Goal: Information Seeking & Learning: Check status

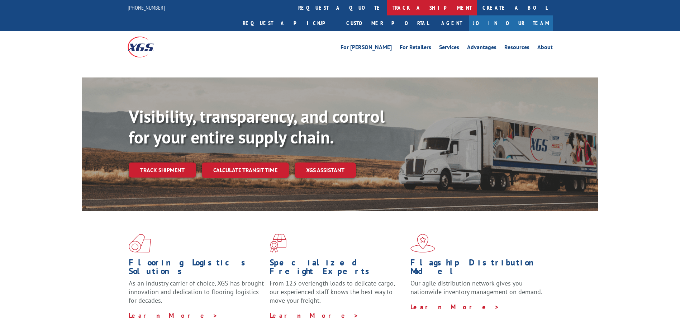
drag, startPoint x: 0, startPoint y: 0, endPoint x: 322, endPoint y: 13, distance: 322.2
click at [387, 13] on link "track a shipment" at bounding box center [432, 7] width 90 height 15
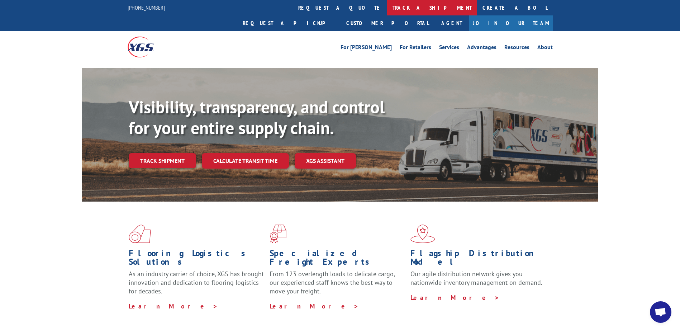
click at [387, 8] on link "track a shipment" at bounding box center [432, 7] width 90 height 15
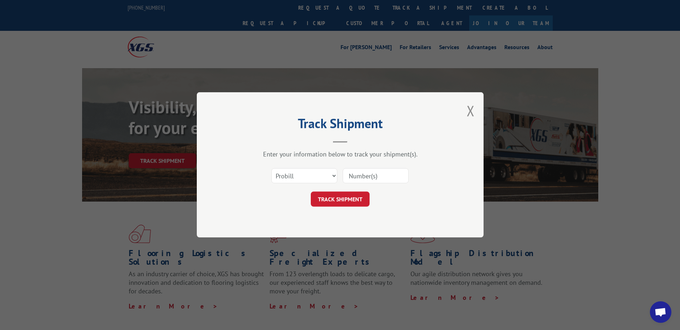
click at [366, 176] on input at bounding box center [376, 176] width 66 height 15
paste input "17593191"
type input "17593191"
click at [349, 205] on button "TRACK SHIPMENT" at bounding box center [340, 199] width 59 height 15
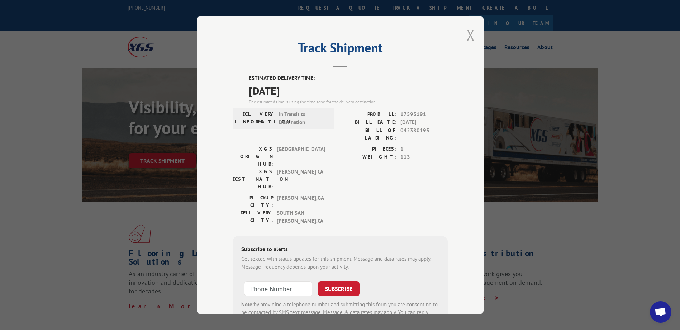
click at [469, 34] on button "Close modal" at bounding box center [471, 34] width 8 height 19
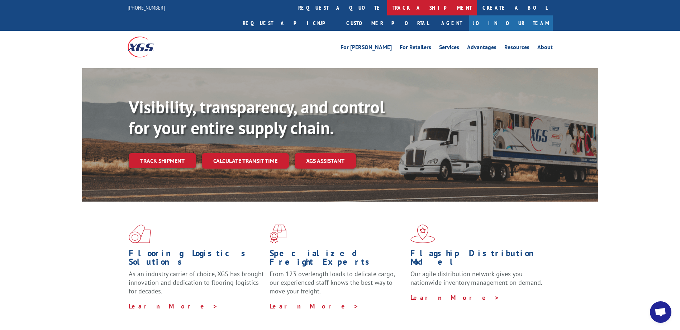
click at [387, 8] on link "track a shipment" at bounding box center [432, 7] width 90 height 15
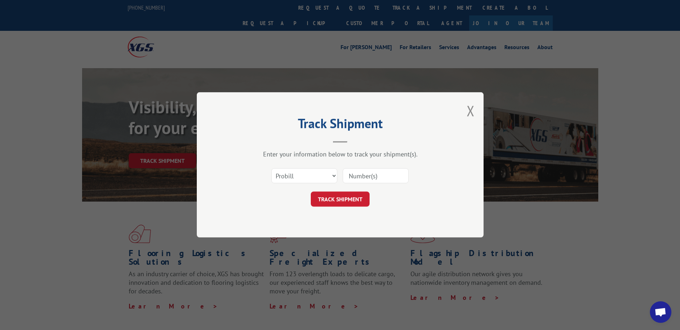
click at [351, 175] on input at bounding box center [376, 176] width 66 height 15
paste input "17593142"
type input "17593142"
click at [350, 196] on button "TRACK SHIPMENT" at bounding box center [340, 199] width 59 height 15
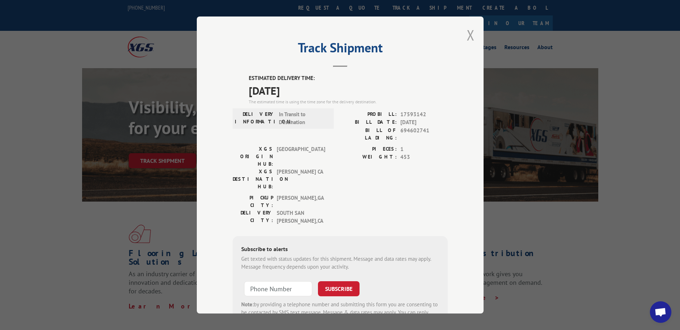
click at [467, 33] on button "Close modal" at bounding box center [471, 34] width 8 height 19
